Goal: Task Accomplishment & Management: Use online tool/utility

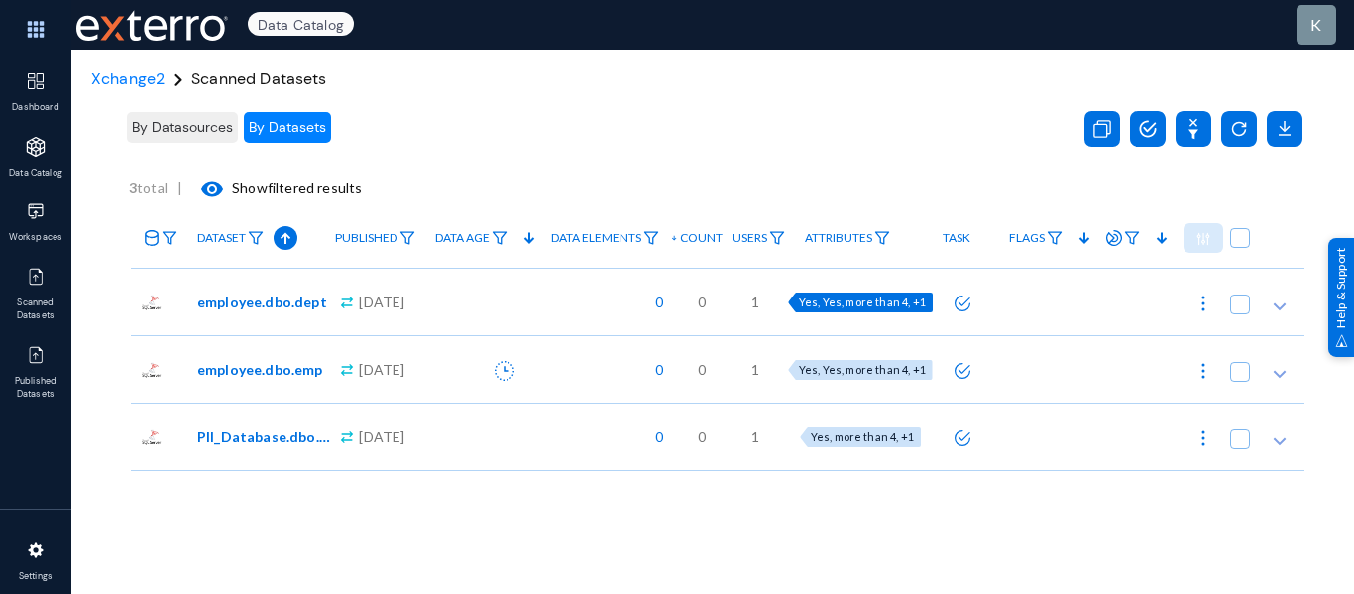
click at [889, 303] on span "Yes, Yes, more than 4, +1" at bounding box center [862, 301] width 127 height 13
checkbox input "true"
radio input "true"
checkbox input "true"
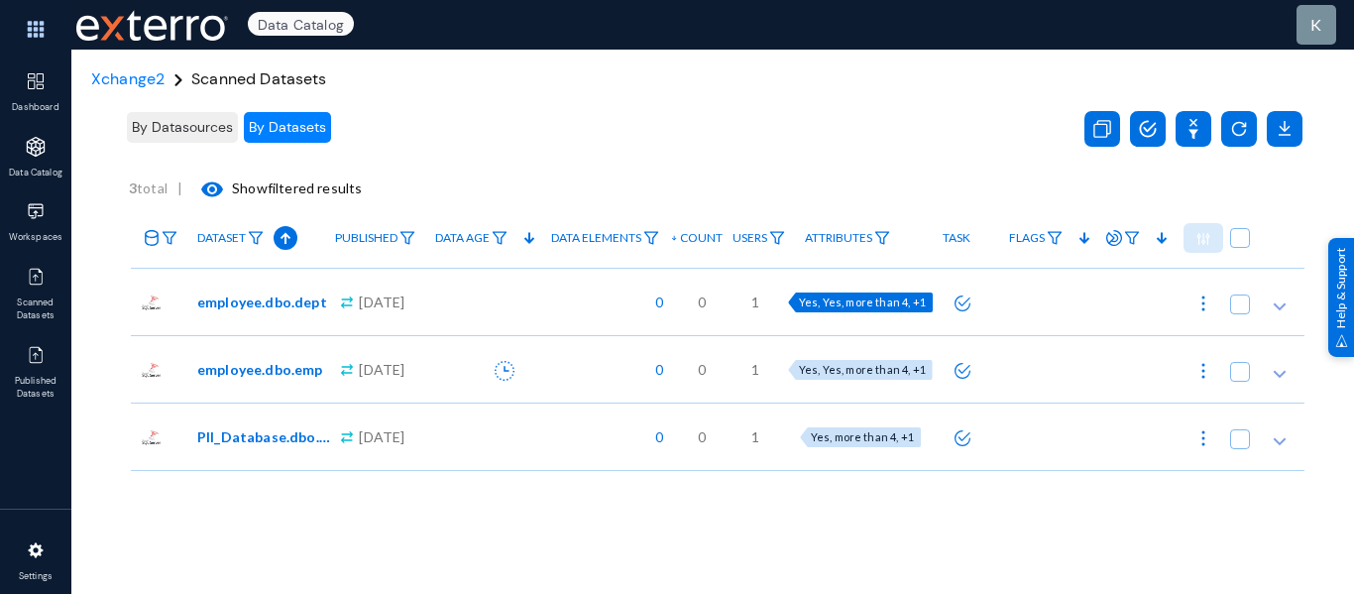
radio input "true"
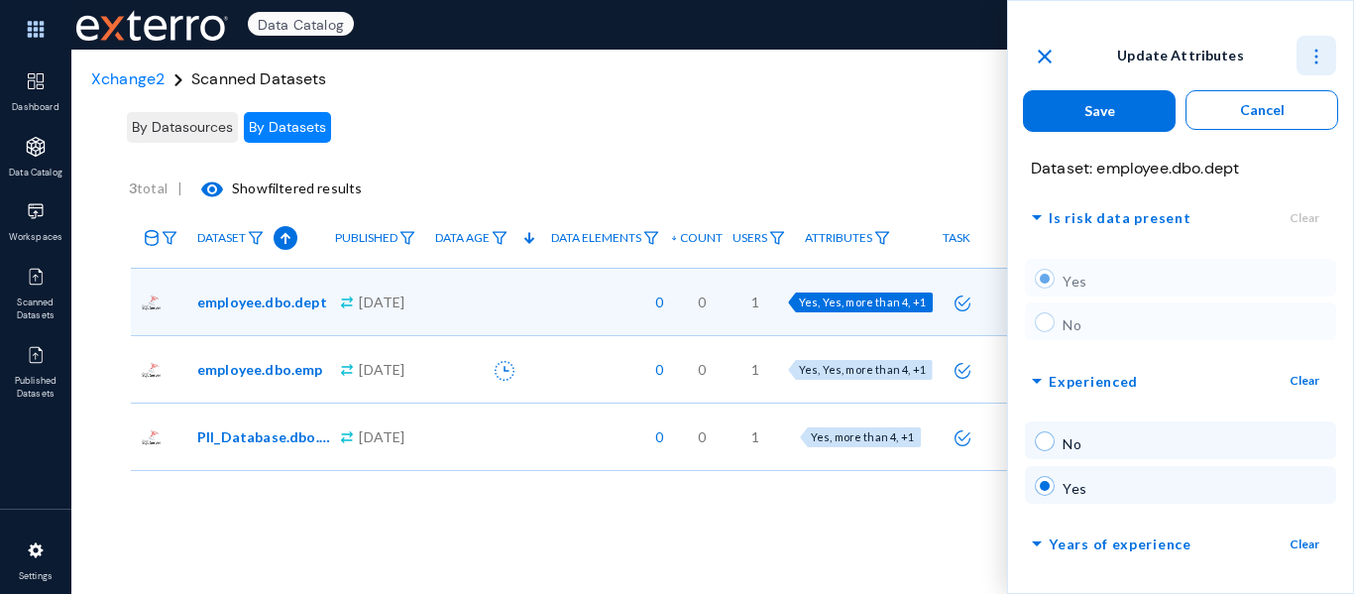
click at [1316, 56] on img at bounding box center [1316, 57] width 20 height 20
click at [1287, 117] on button "Collapse all" at bounding box center [1280, 107] width 111 height 48
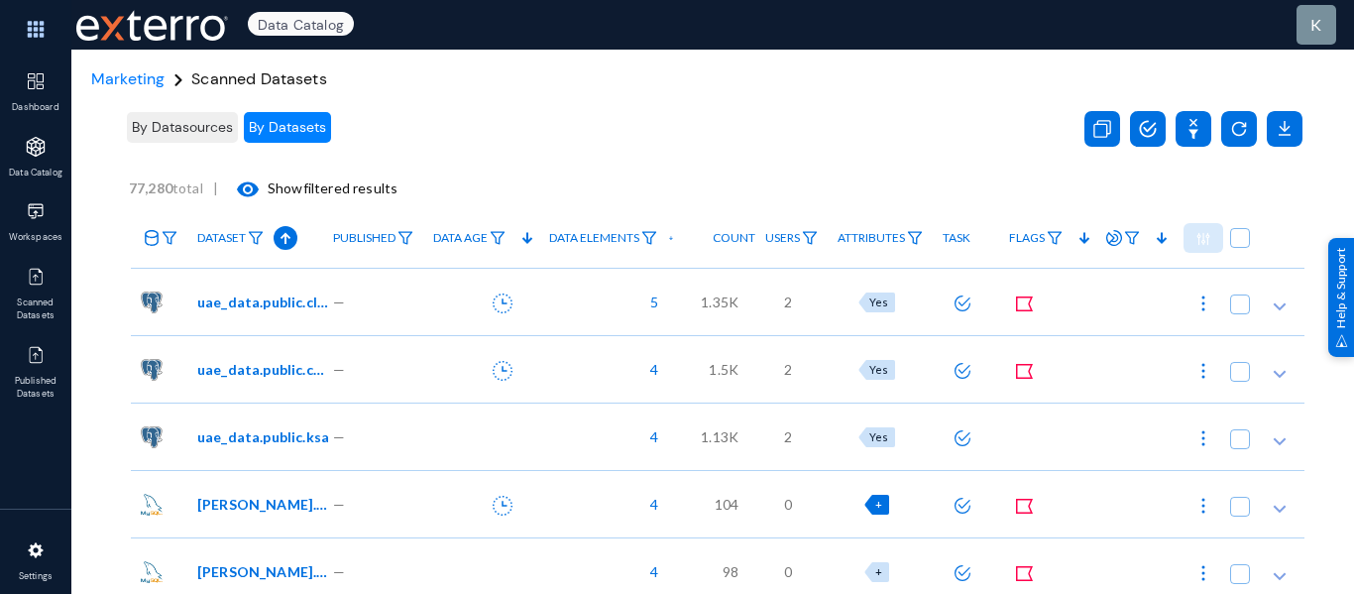
click at [877, 502] on span "+" at bounding box center [878, 504] width 7 height 13
checkbox input "true"
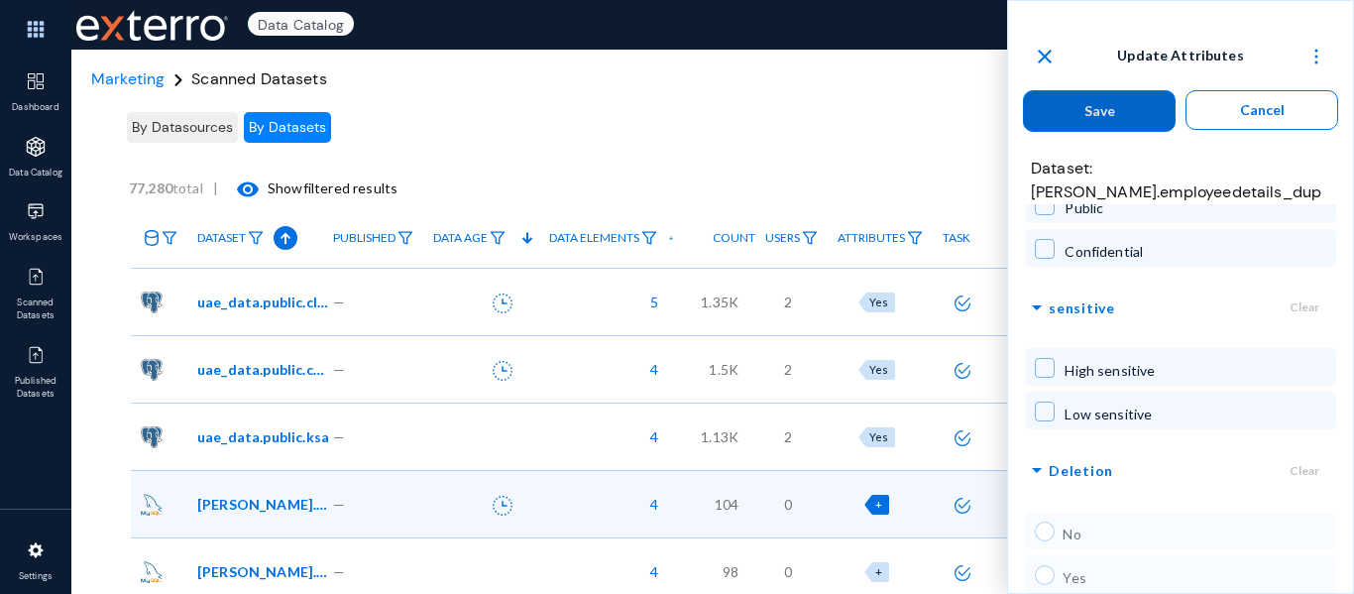
scroll to position [322, 0]
click at [1174, 313] on div "arrow_drop_down sensitive Clear High sensitive Low sensitive" at bounding box center [1180, 361] width 345 height 144
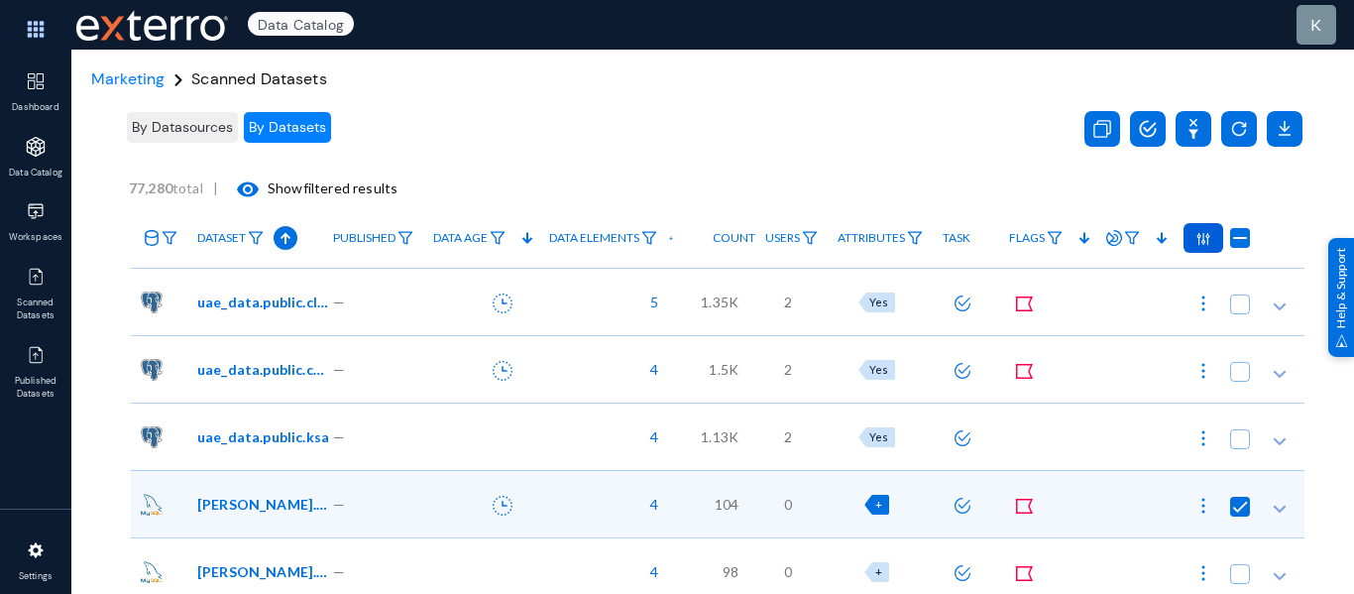
click at [862, 125] on div "By Datasources By Datasets" at bounding box center [590, 127] width 933 height 56
click at [879, 507] on span "+" at bounding box center [878, 504] width 7 height 13
